Goal: Find specific page/section: Find specific page/section

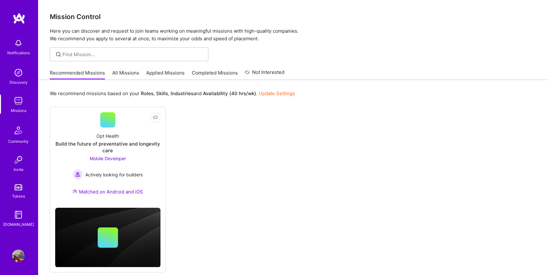
click at [130, 74] on link "All Missions" at bounding box center [125, 74] width 27 height 10
